Goal: Find specific page/section: Find specific page/section

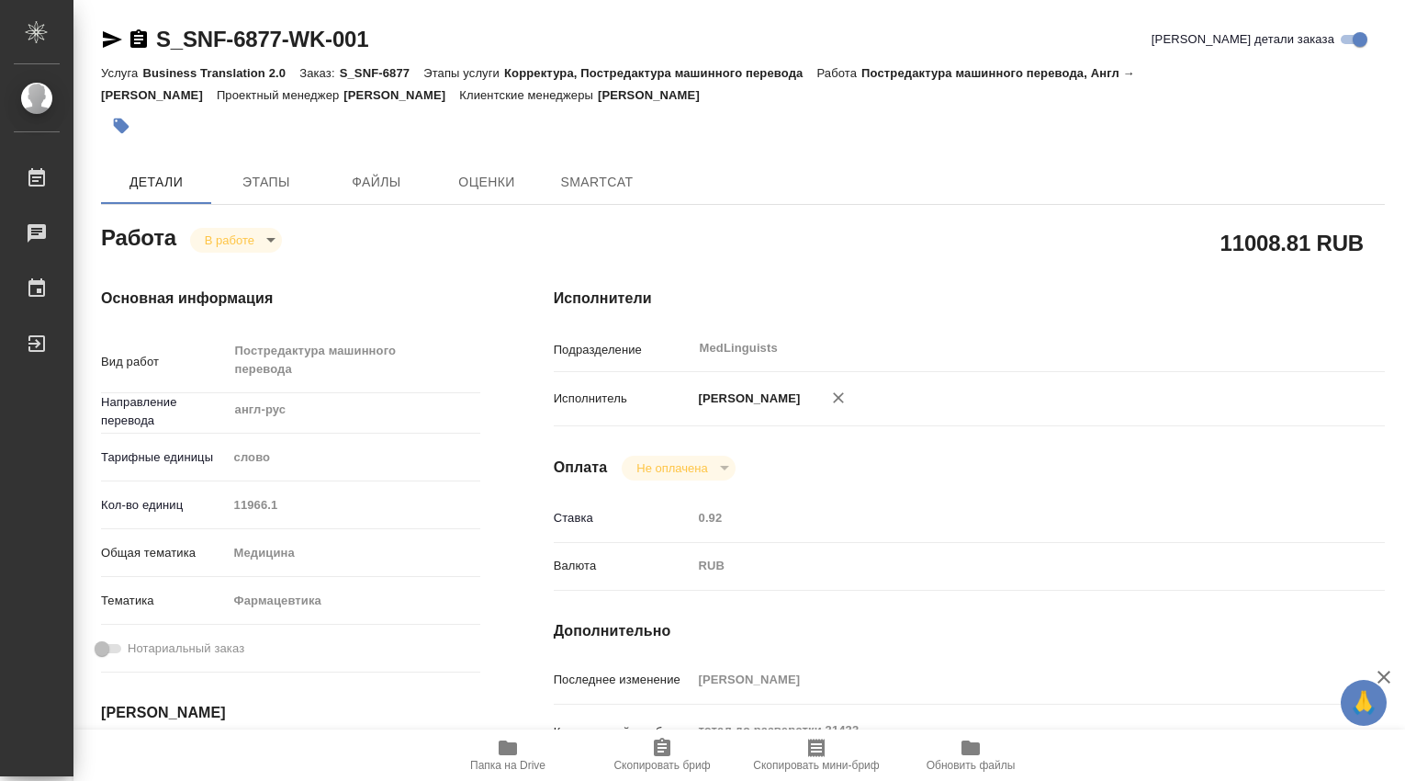
type textarea "x"
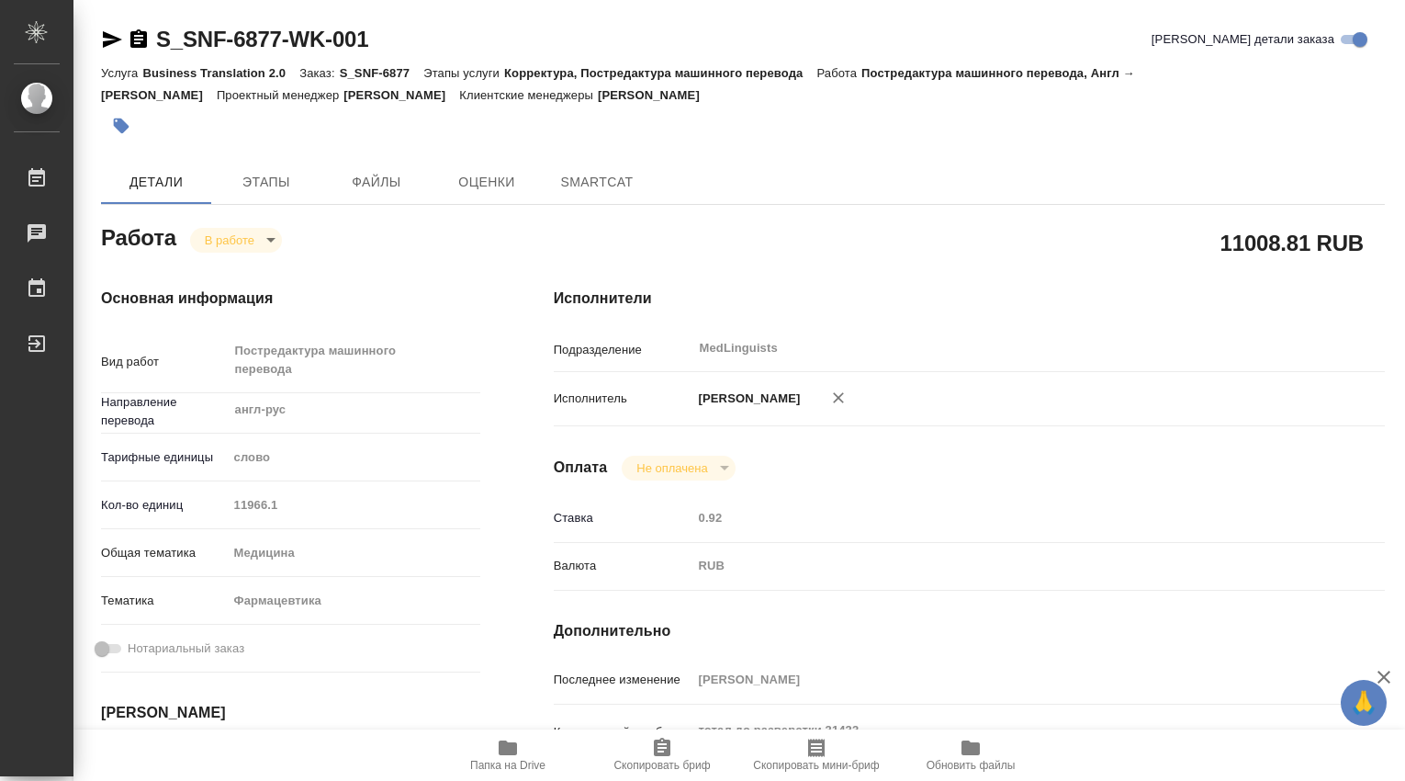
type textarea "x"
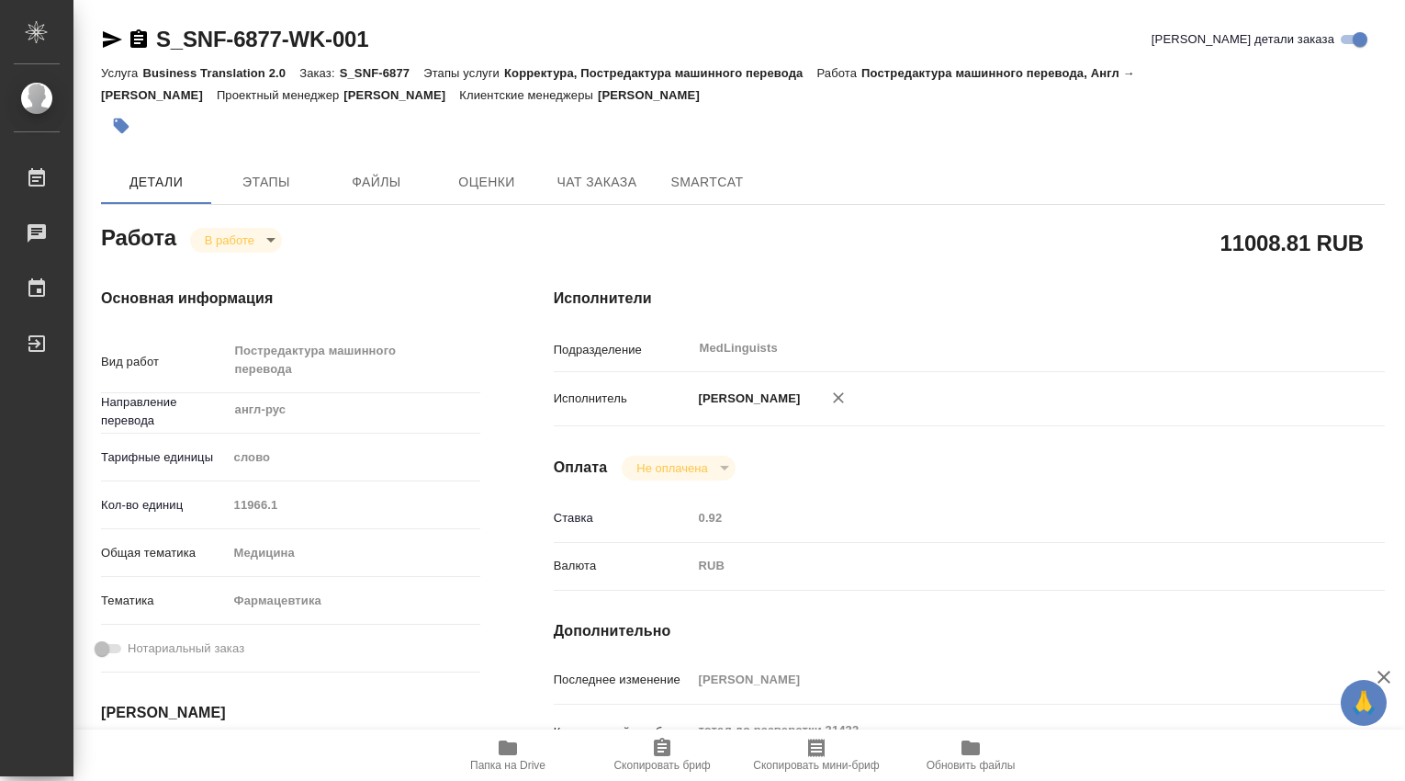
type textarea "x"
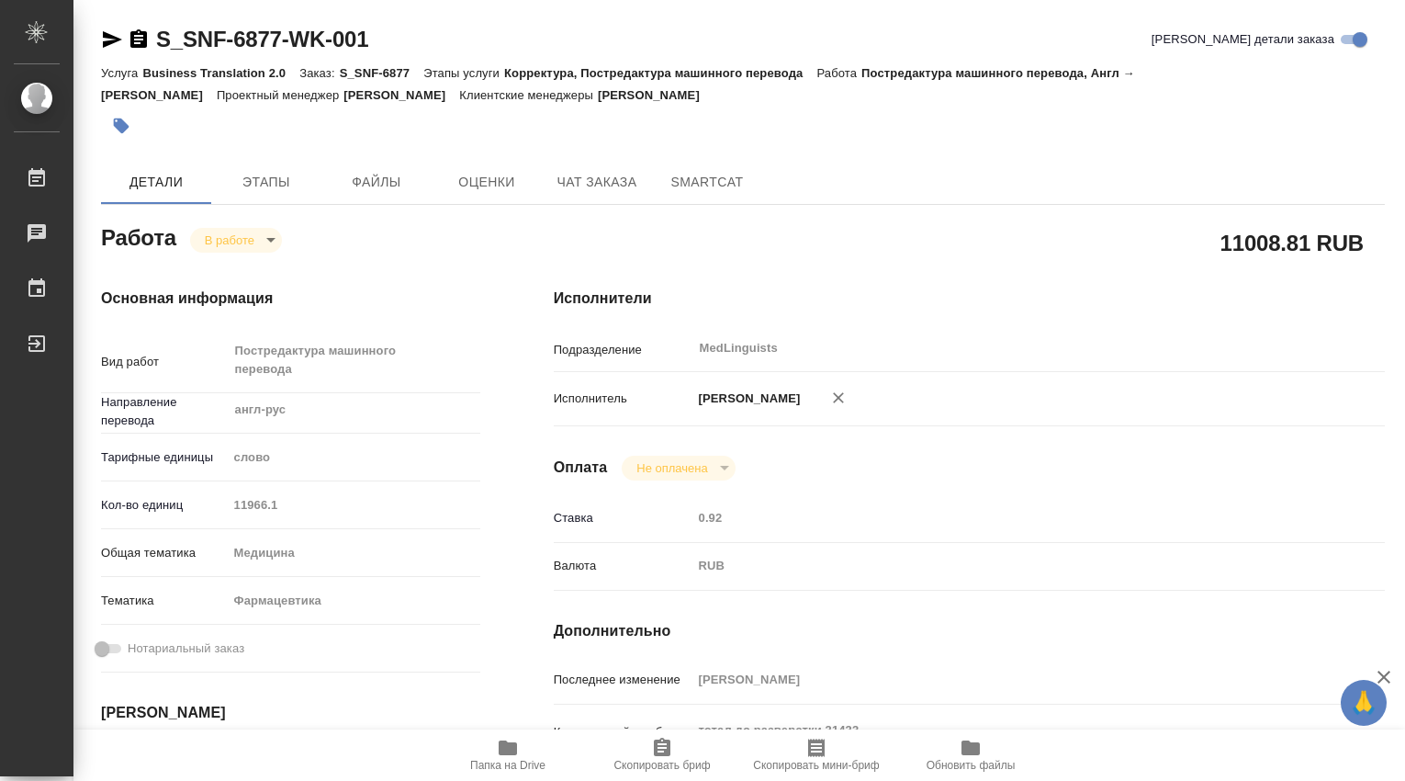
type textarea "x"
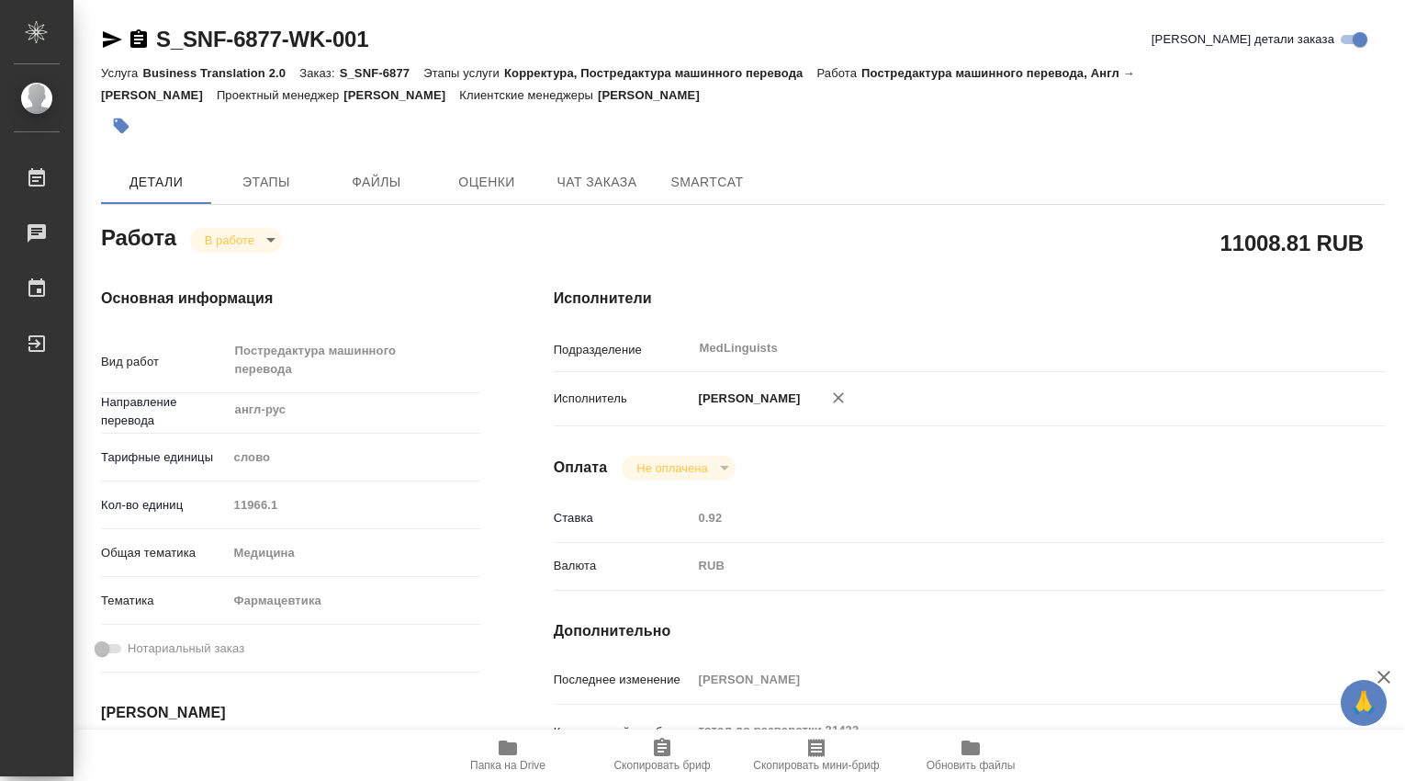
click at [520, 742] on span "Папка на Drive" at bounding box center [508, 754] width 132 height 35
